Goal: Navigation & Orientation: Understand site structure

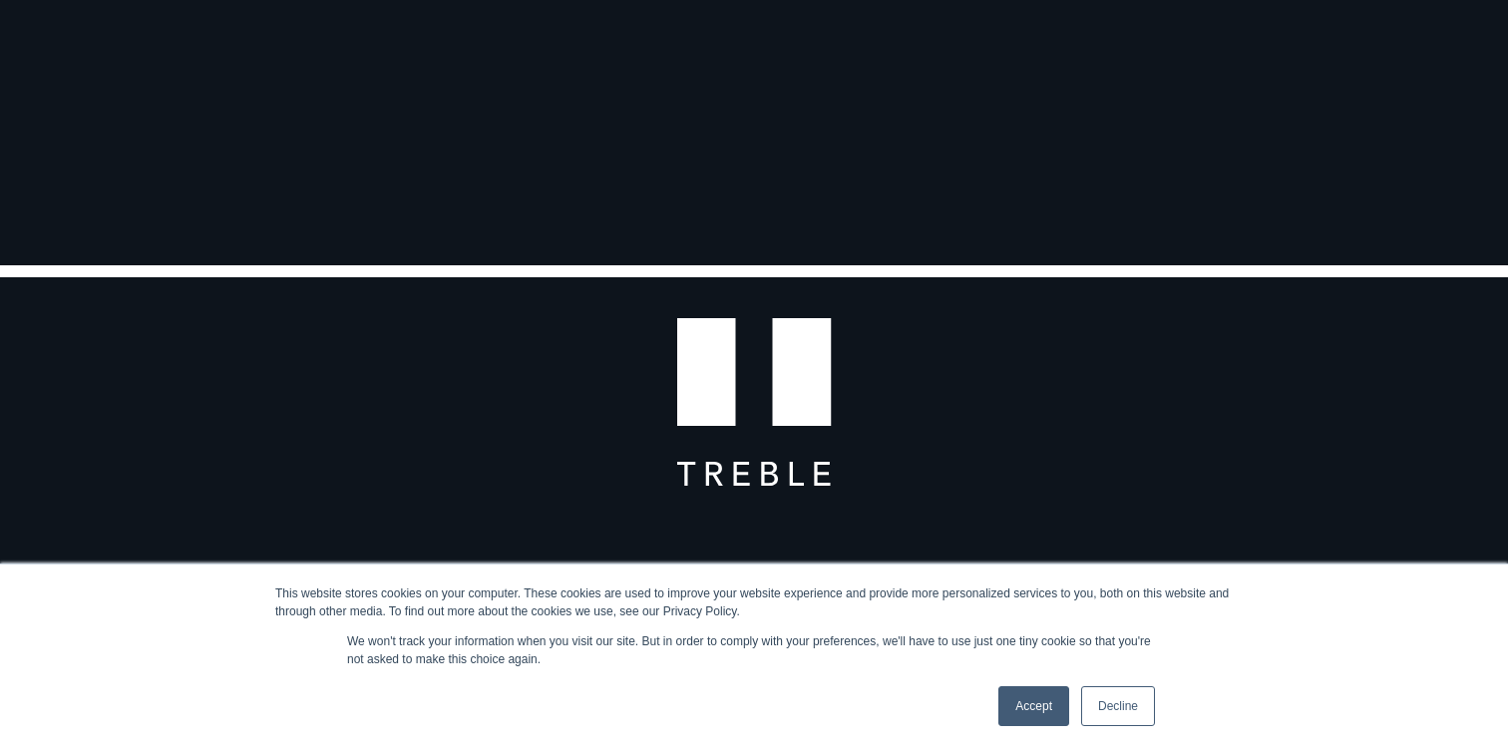
click at [1034, 702] on link "Accept" at bounding box center [1033, 706] width 71 height 40
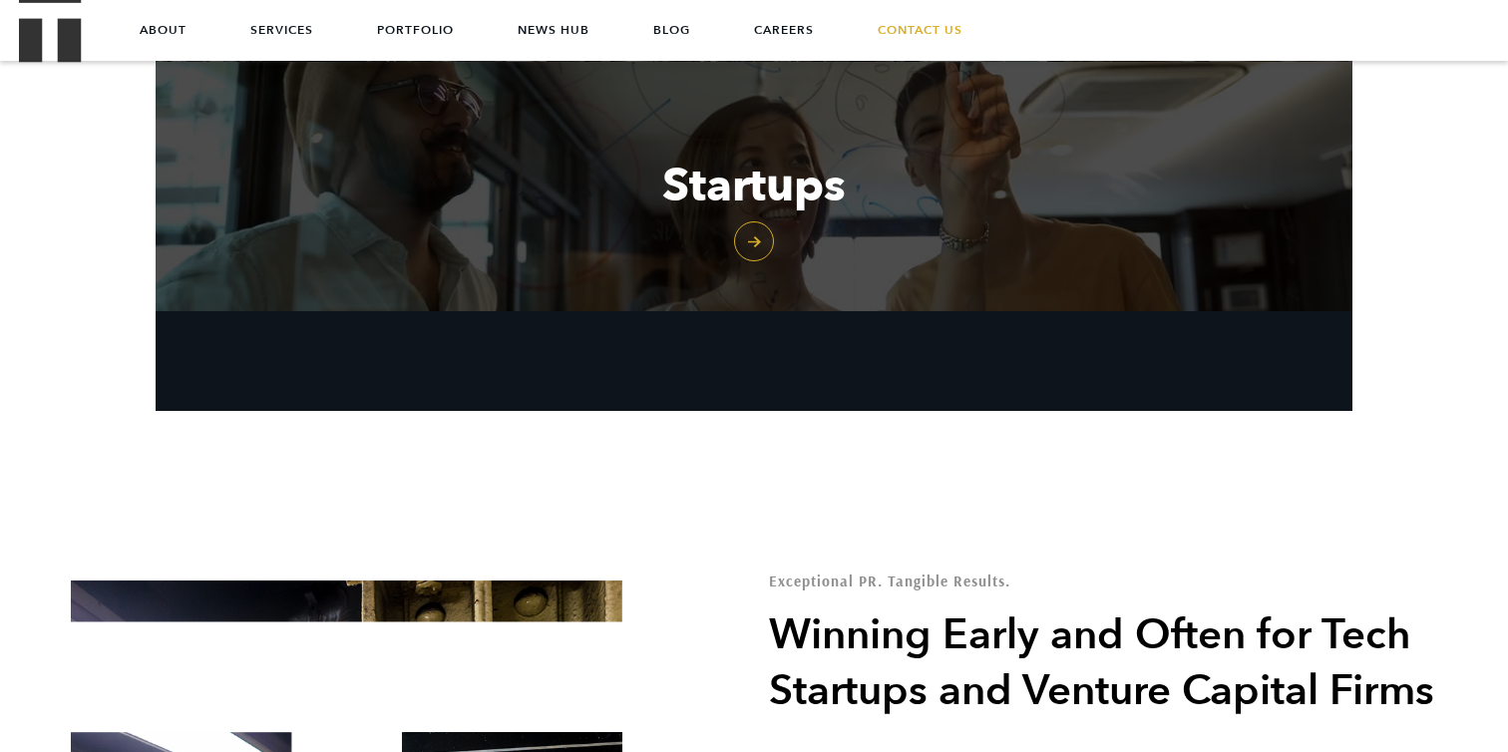
scroll to position [2567, 0]
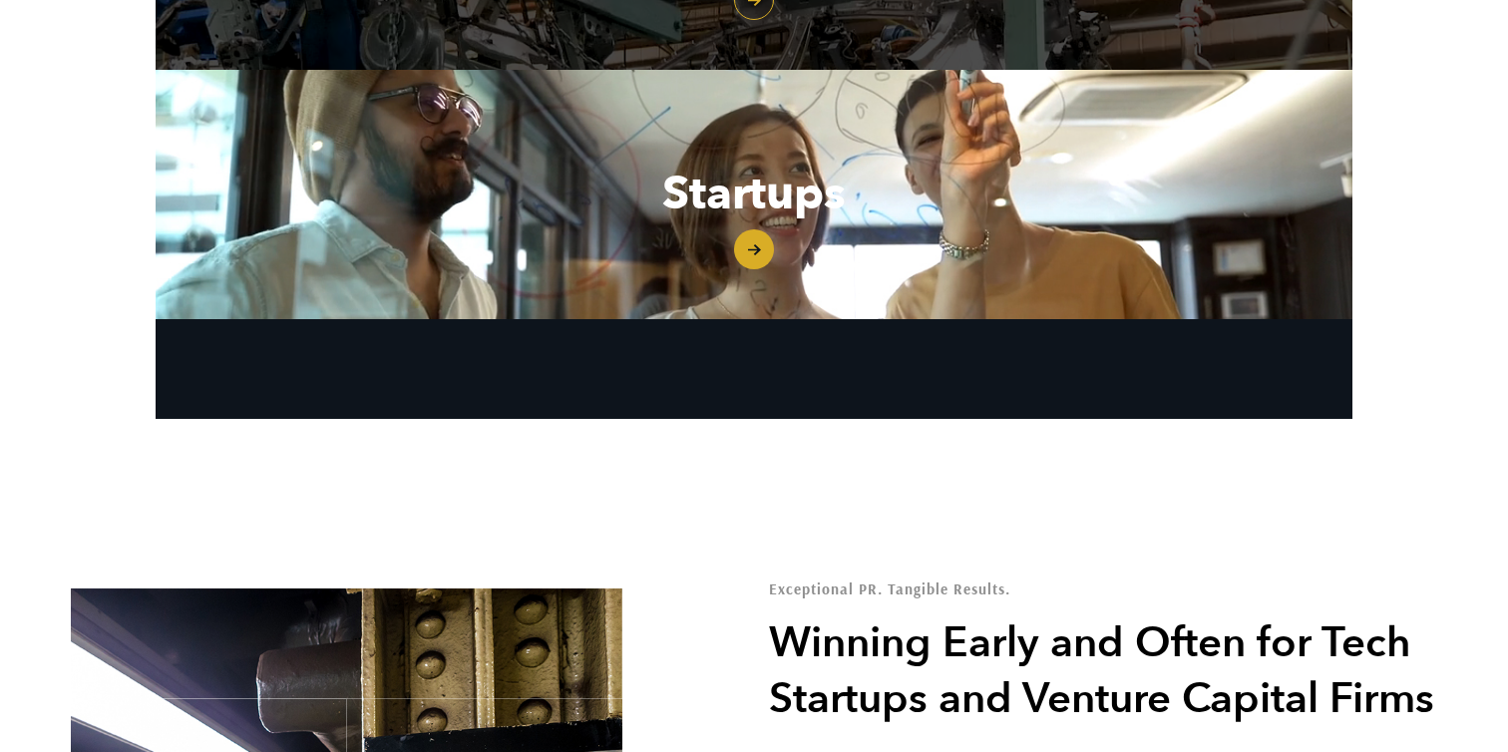
click at [738, 267] on link "Startups" at bounding box center [754, 194] width 1197 height 249
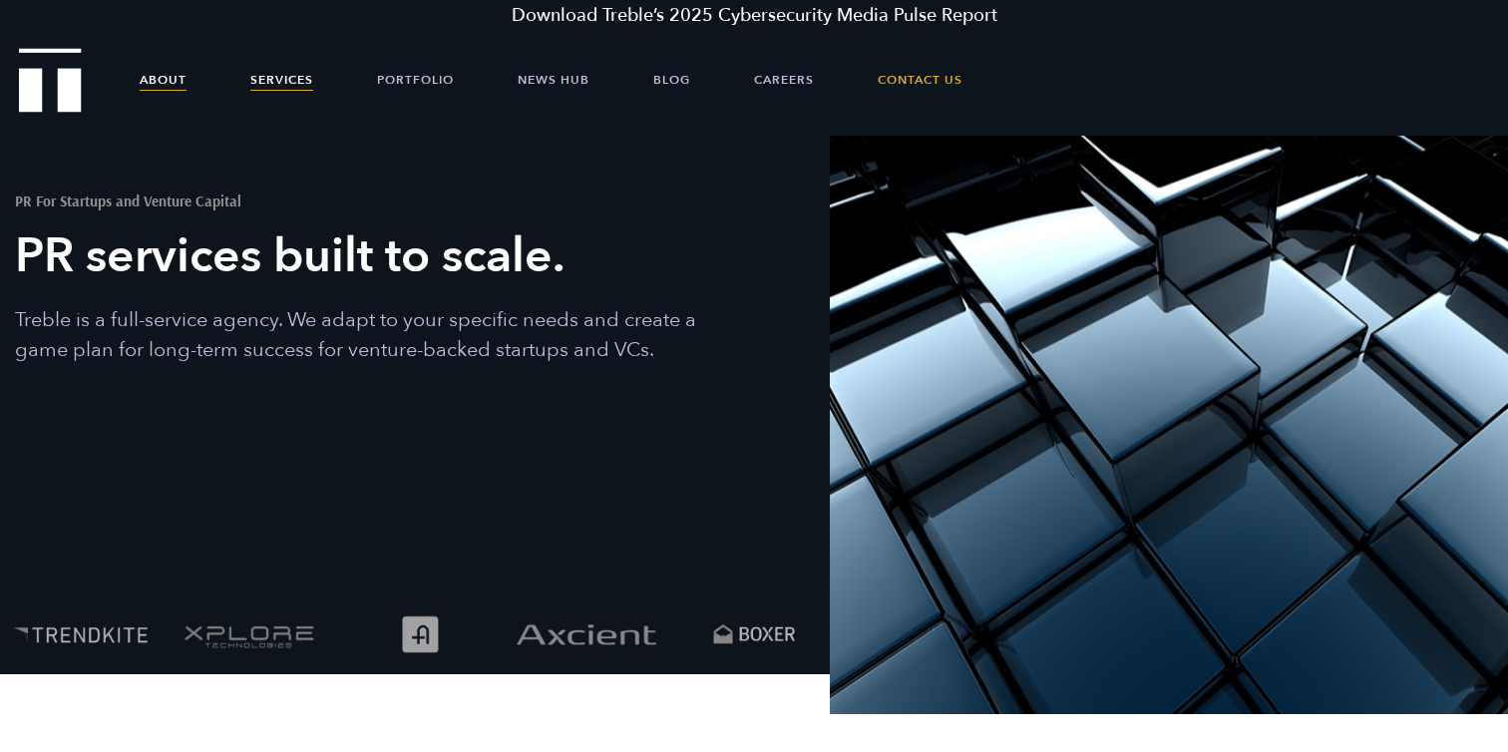
click at [165, 78] on link "About" at bounding box center [163, 80] width 47 height 60
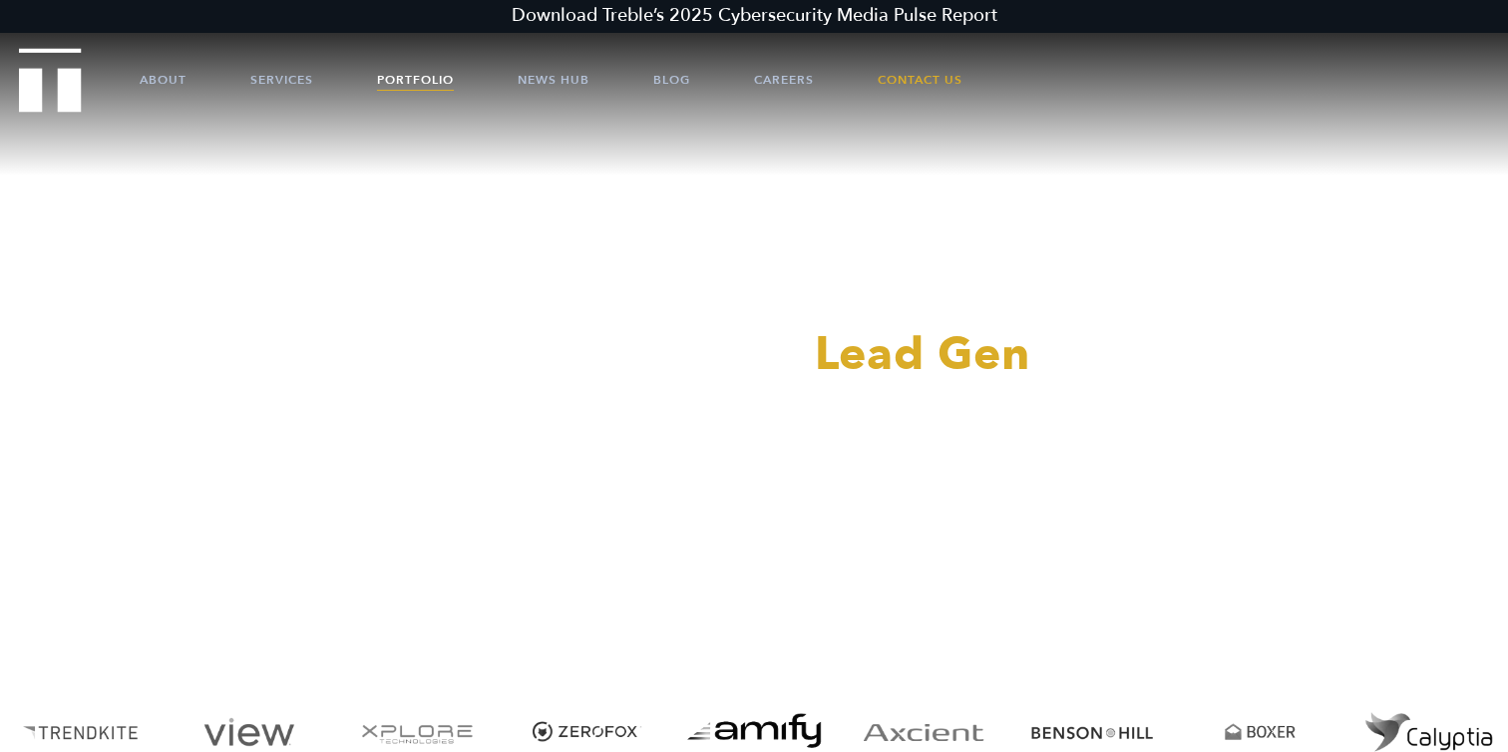
click at [385, 82] on link "Portfolio" at bounding box center [415, 80] width 77 height 60
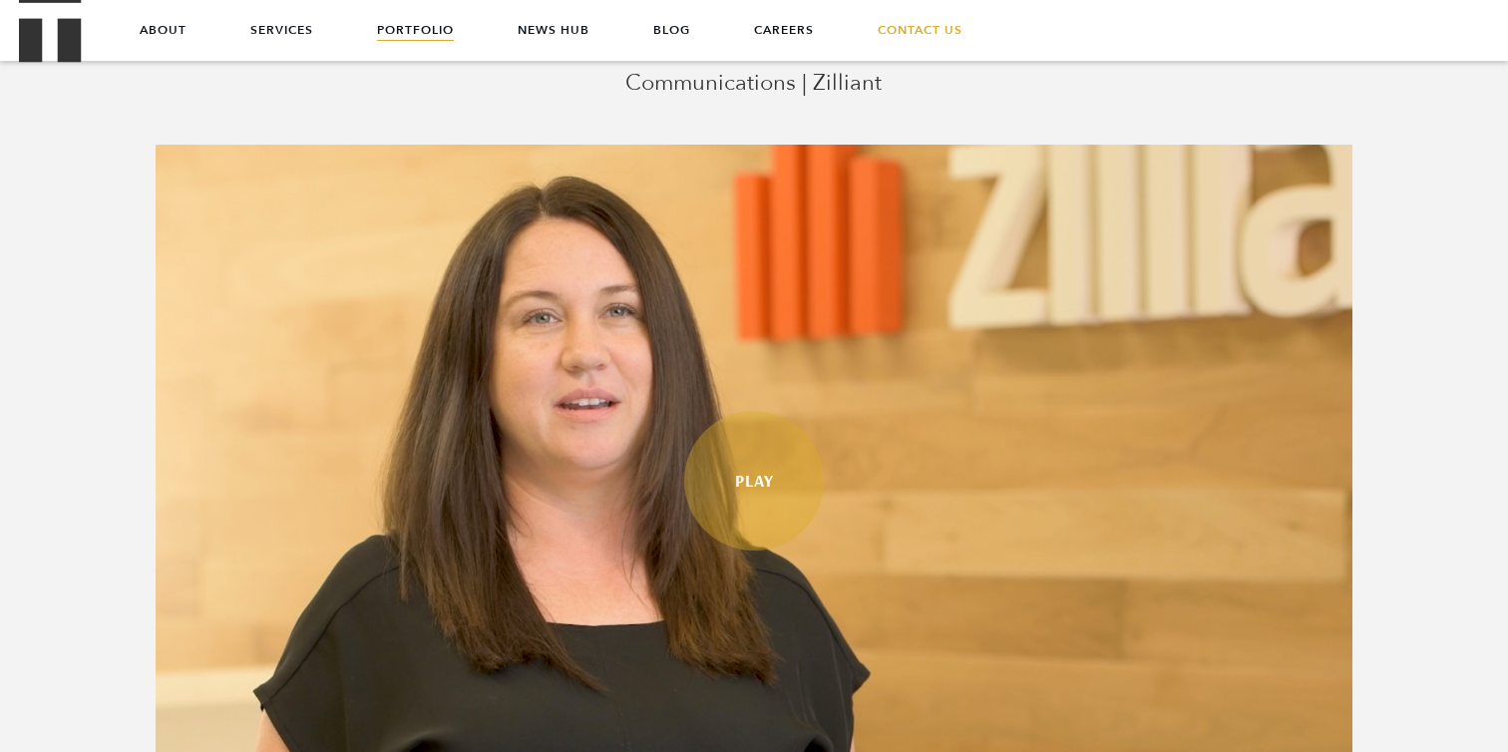
scroll to position [804, 0]
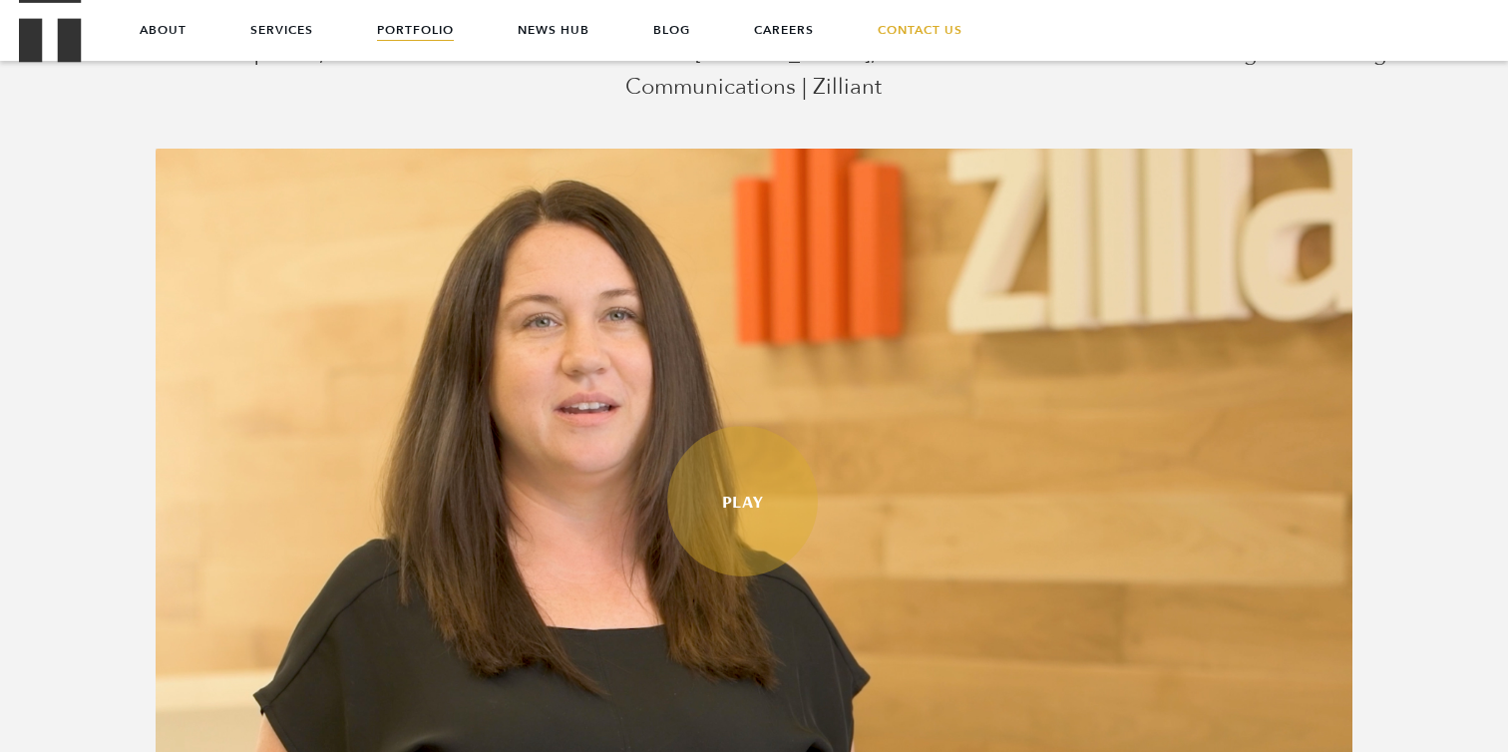
click at [755, 493] on link "Play" at bounding box center [742, 501] width 151 height 151
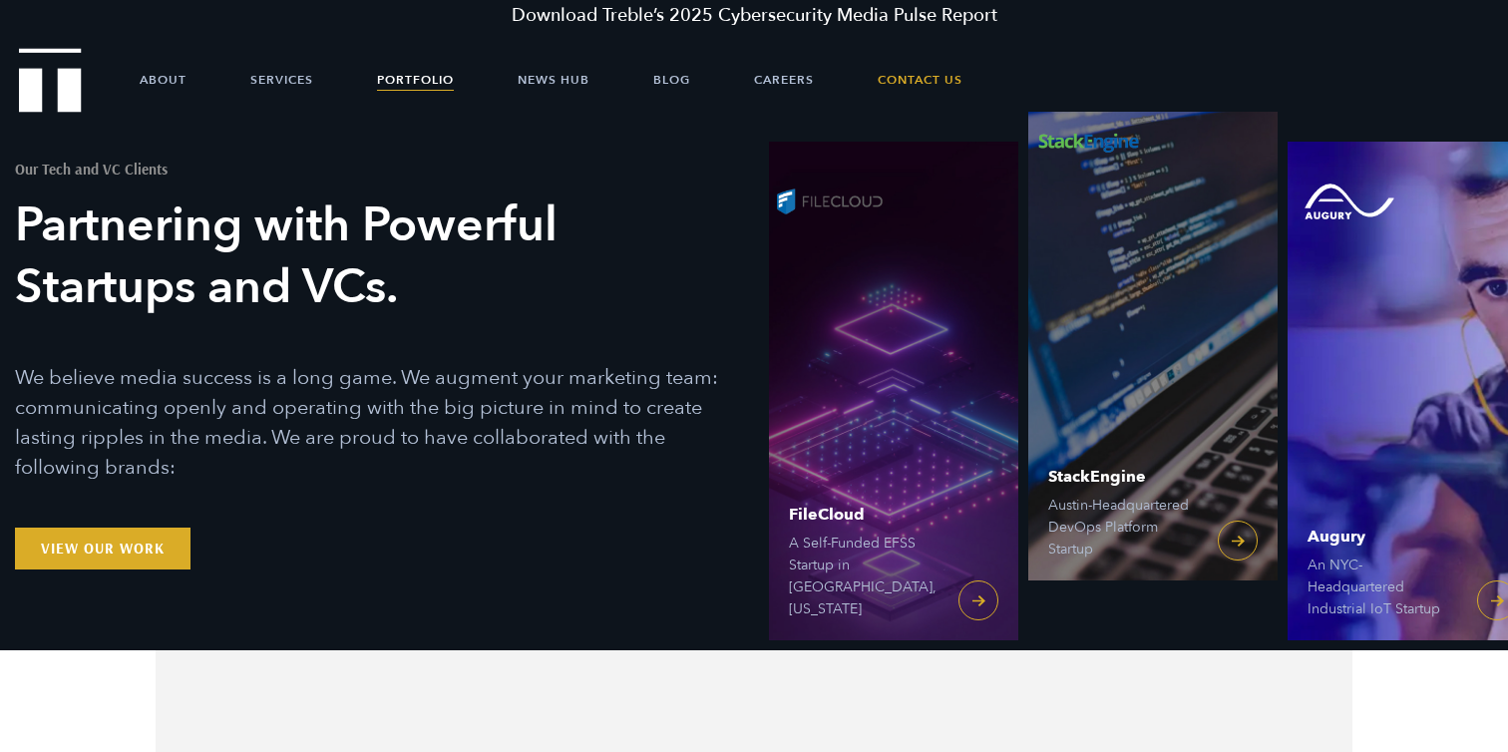
scroll to position [0, 0]
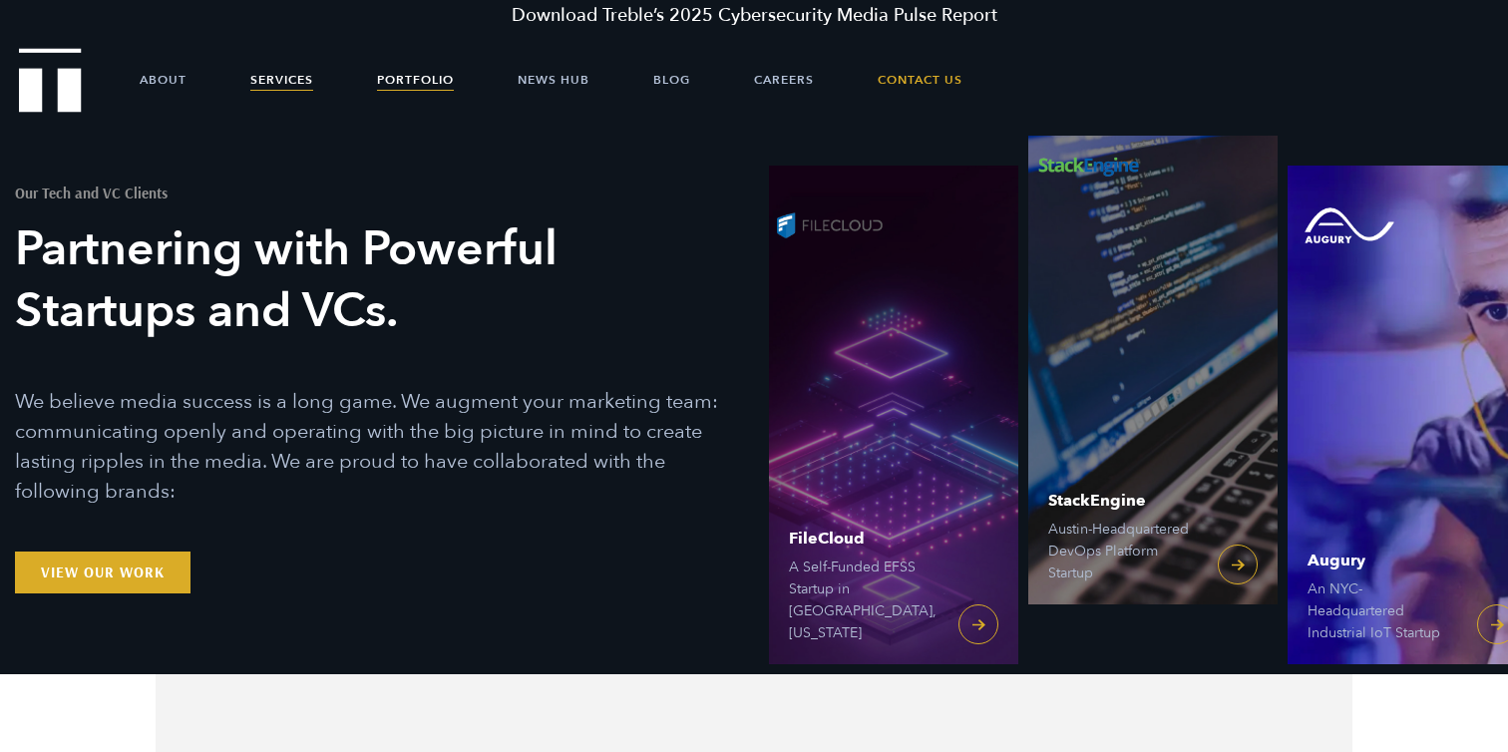
click at [290, 91] on link "Services" at bounding box center [281, 80] width 63 height 60
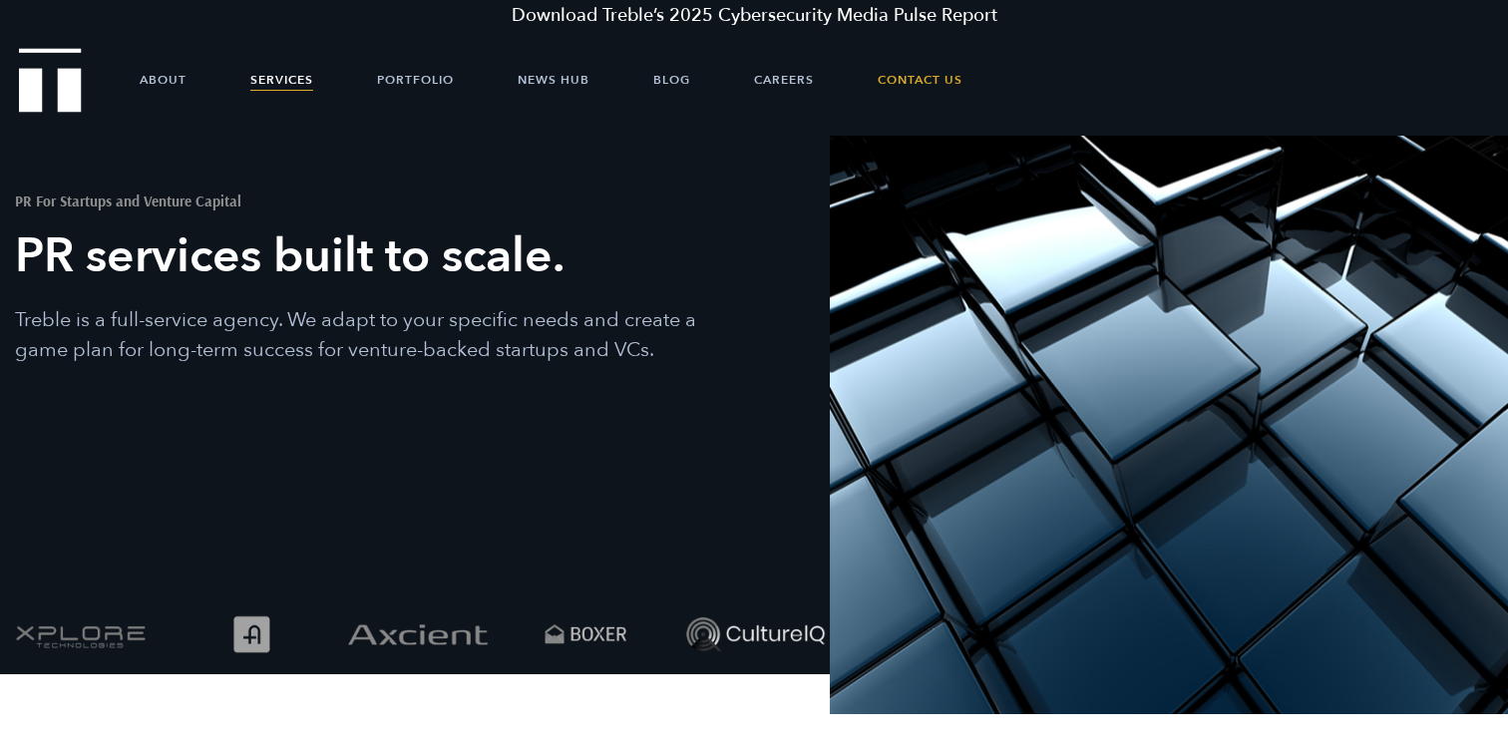
click at [65, 73] on img "Treble logo" at bounding box center [50, 80] width 63 height 64
